Goal: Book appointment/travel/reservation

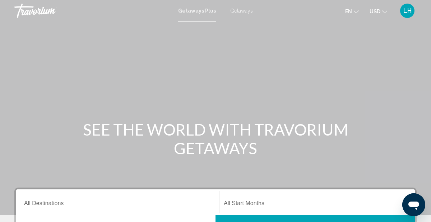
click at [240, 11] on span "Getaways" at bounding box center [241, 11] width 23 height 6
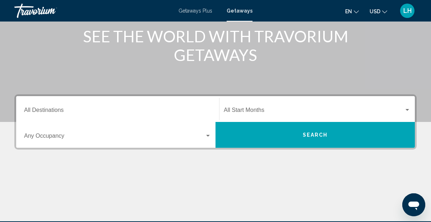
scroll to position [96, 0]
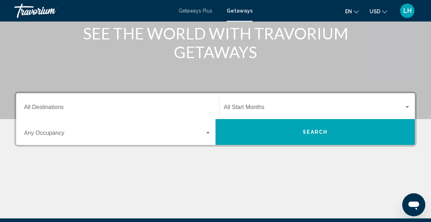
click at [105, 106] on input "Destination All Destinations" at bounding box center [117, 109] width 187 height 6
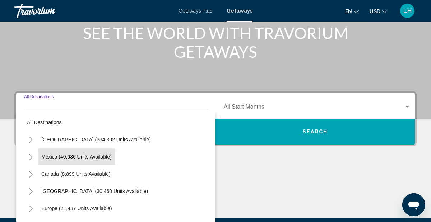
scroll to position [164, 0]
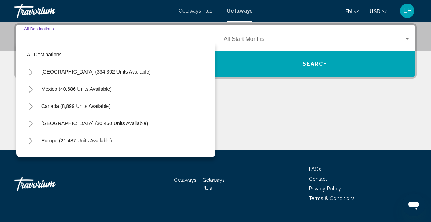
click at [30, 71] on icon "Toggle United States (334,302 units available)" at bounding box center [30, 72] width 5 height 7
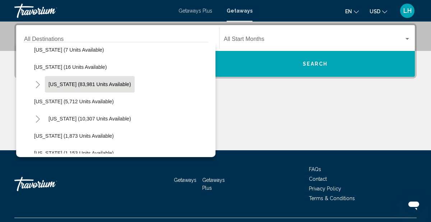
scroll to position [126, 0]
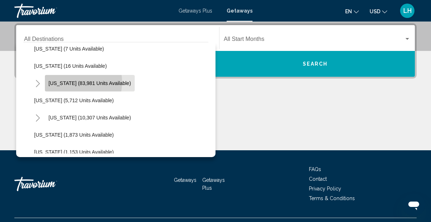
click at [72, 82] on span "[US_STATE] (83,981 units available)" at bounding box center [89, 83] width 83 height 6
type input "**********"
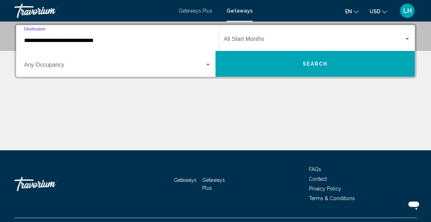
click at [82, 62] on div "Occupancy Any Occupancy" at bounding box center [117, 64] width 187 height 23
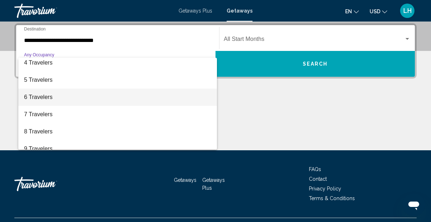
scroll to position [59, 0]
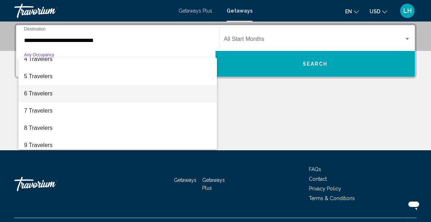
click at [68, 92] on span "6 Travelers" at bounding box center [117, 93] width 187 height 17
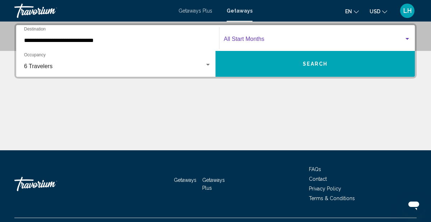
click at [237, 42] on span "Search widget" at bounding box center [314, 40] width 180 height 6
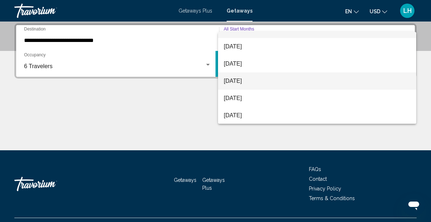
scroll to position [12, 0]
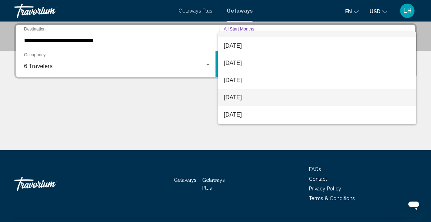
drag, startPoint x: 238, startPoint y: 97, endPoint x: 237, endPoint y: 92, distance: 4.8
click at [238, 97] on span "[DATE]" at bounding box center [317, 97] width 187 height 17
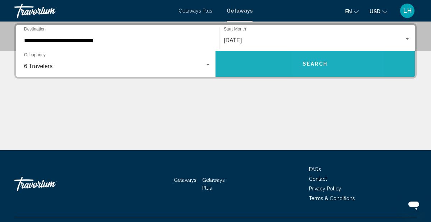
click at [308, 63] on span "Search" at bounding box center [315, 64] width 25 height 6
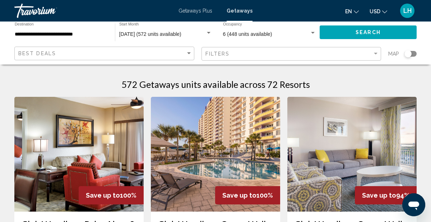
click at [87, 34] on input "**********" at bounding box center [61, 35] width 93 height 6
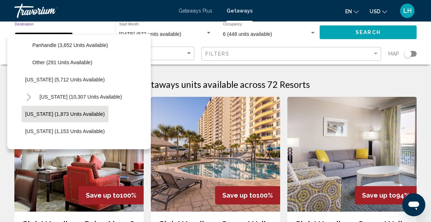
scroll to position [227, 0]
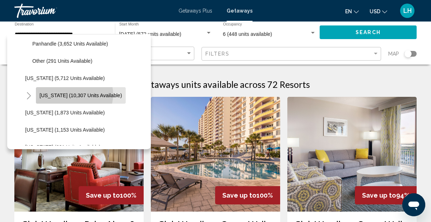
click at [72, 94] on span "[US_STATE] (10,307 units available)" at bounding box center [81, 96] width 83 height 6
type input "**********"
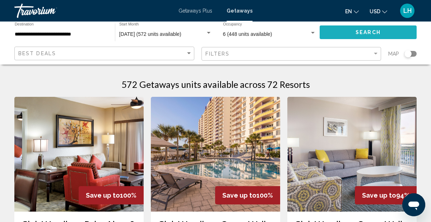
click at [360, 32] on span "Search" at bounding box center [368, 33] width 25 height 6
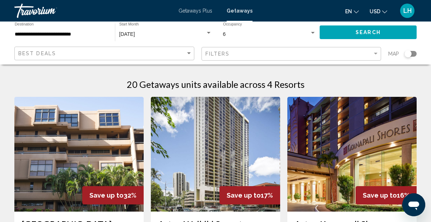
click at [172, 34] on div "[DATE]" at bounding box center [162, 35] width 86 height 6
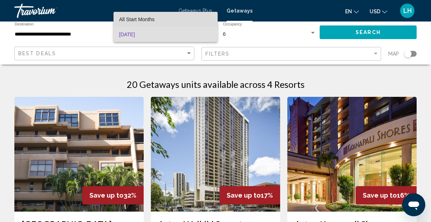
click at [181, 24] on span "All Start Months" at bounding box center [165, 19] width 93 height 15
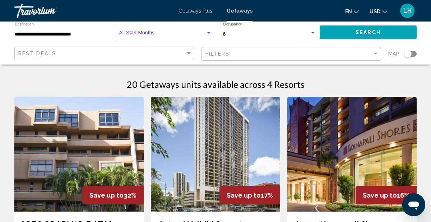
click at [209, 34] on div "Search widget" at bounding box center [208, 33] width 6 height 6
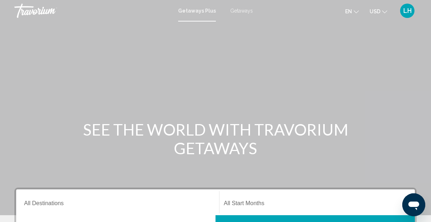
click at [240, 12] on span "Getaways" at bounding box center [241, 11] width 23 height 6
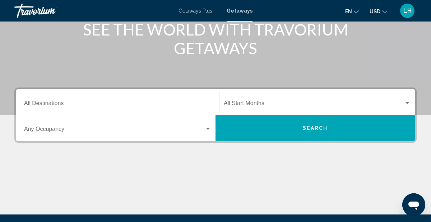
scroll to position [101, 0]
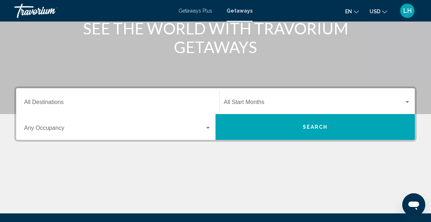
click at [110, 99] on div "Destination All Destinations" at bounding box center [117, 101] width 187 height 23
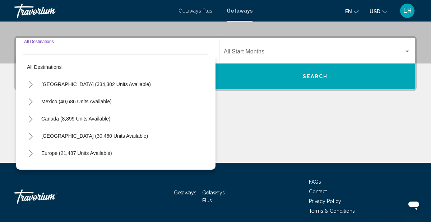
scroll to position [164, 0]
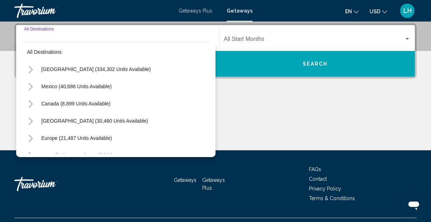
click at [32, 72] on icon "Toggle United States (334,302 units available)" at bounding box center [30, 69] width 5 height 7
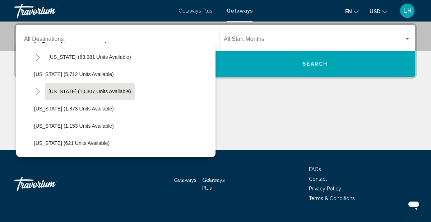
scroll to position [156, 0]
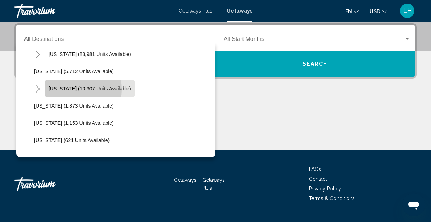
click at [66, 89] on span "[US_STATE] (10,307 units available)" at bounding box center [89, 89] width 83 height 6
type input "**********"
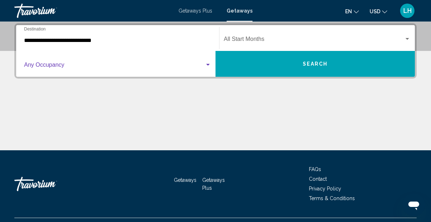
click at [66, 64] on span "Search widget" at bounding box center [114, 66] width 181 height 6
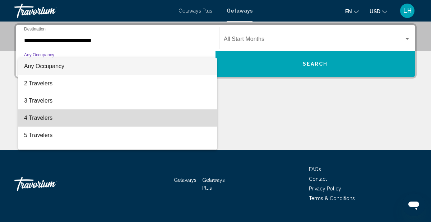
drag, startPoint x: 63, startPoint y: 116, endPoint x: 61, endPoint y: 103, distance: 12.7
click at [63, 116] on span "4 Travelers" at bounding box center [117, 118] width 187 height 17
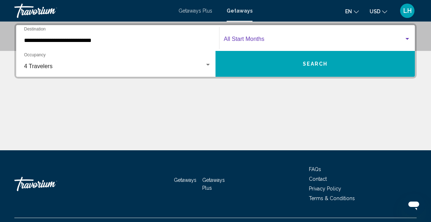
click at [234, 43] on span "Search widget" at bounding box center [314, 40] width 180 height 6
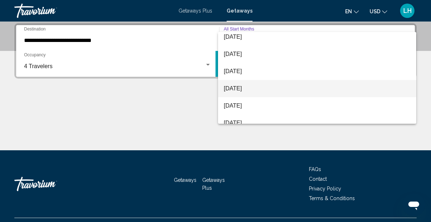
scroll to position [90, 0]
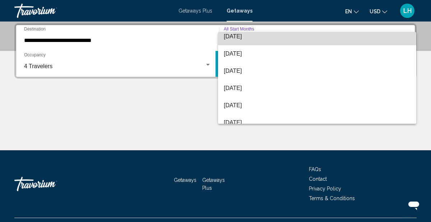
click at [235, 37] on span "[DATE]" at bounding box center [317, 36] width 187 height 17
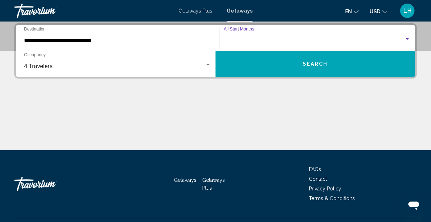
scroll to position [86, 0]
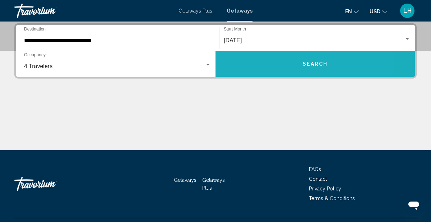
click at [268, 61] on button "Search" at bounding box center [315, 64] width 199 height 26
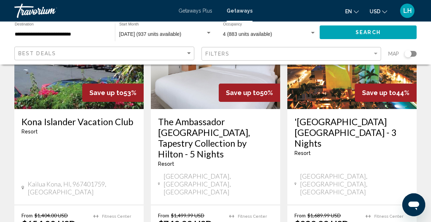
scroll to position [395, 0]
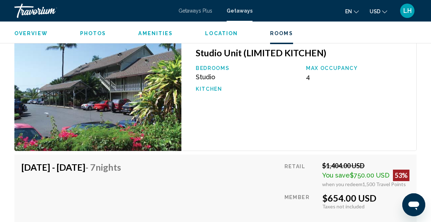
scroll to position [1186, 0]
